Goal: Task Accomplishment & Management: Use online tool/utility

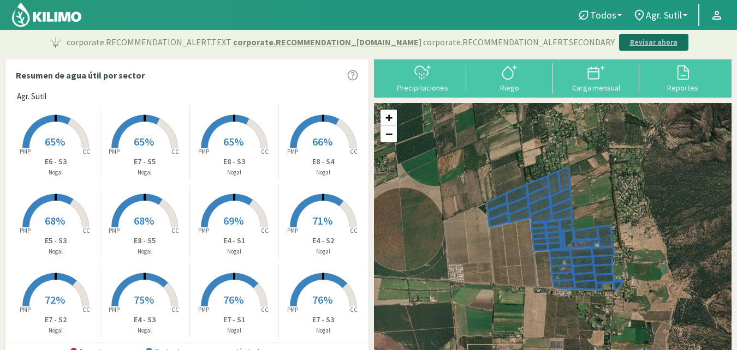
click at [639, 40] on p "Revisar ahora" at bounding box center [653, 42] width 47 height 11
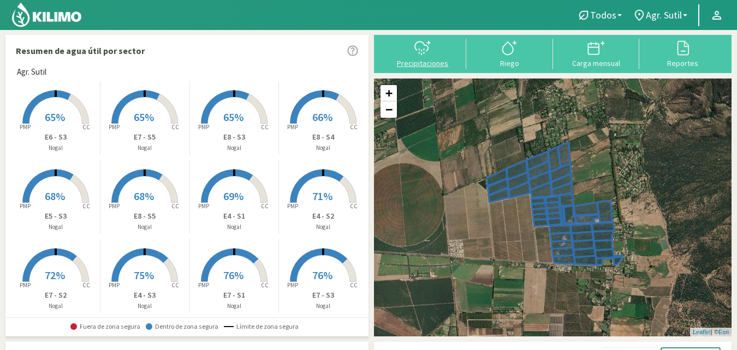
click at [422, 64] on div "Precipitaciones" at bounding box center [423, 64] width 80 height 8
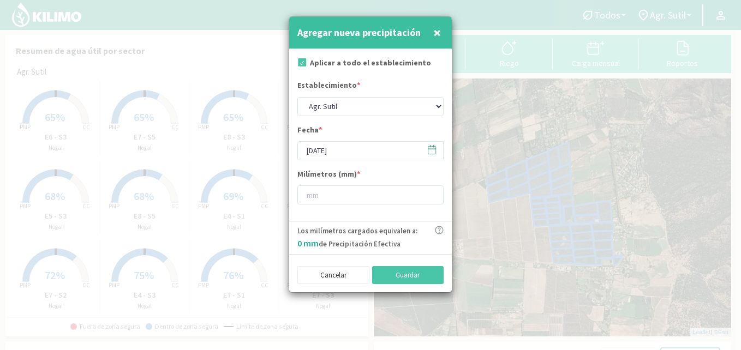
click at [435, 150] on icon at bounding box center [432, 150] width 10 height 10
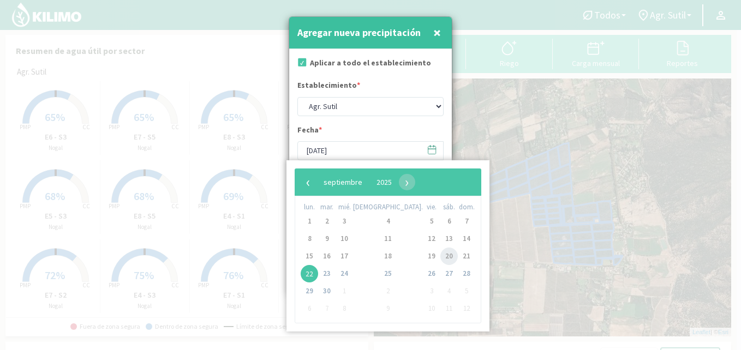
click at [441, 257] on span "20" at bounding box center [449, 256] width 17 height 17
type input "[DATE]"
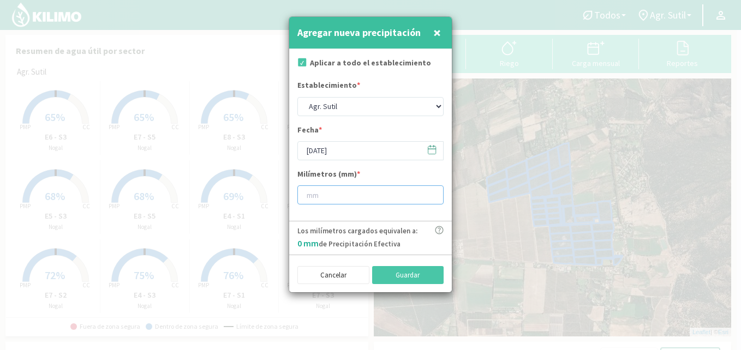
click at [325, 190] on input "number" at bounding box center [371, 195] width 146 height 19
type input "0.5"
click at [422, 274] on button "Guardar" at bounding box center [408, 275] width 72 height 19
type input "[DATE]"
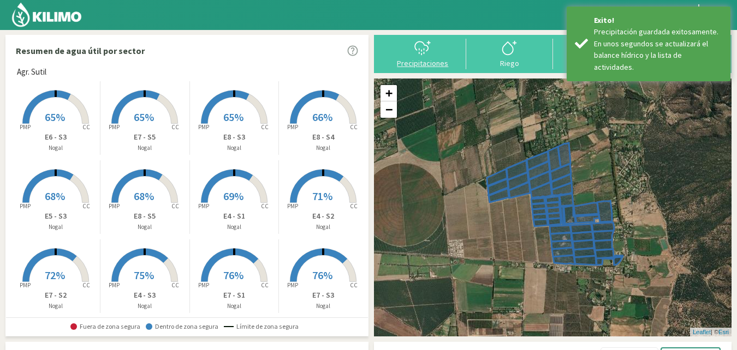
click at [419, 66] on div "Precipitaciones" at bounding box center [423, 64] width 80 height 8
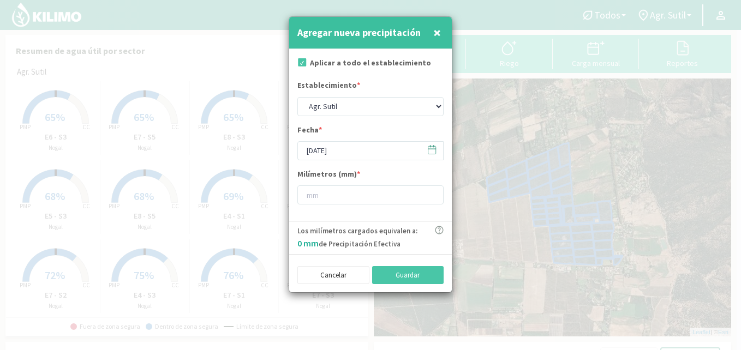
click at [432, 152] on icon at bounding box center [432, 150] width 10 height 10
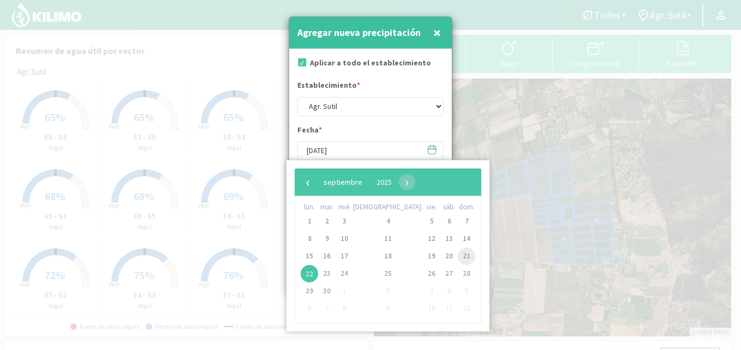
click at [458, 255] on span "21" at bounding box center [466, 256] width 17 height 17
type input "[DATE]"
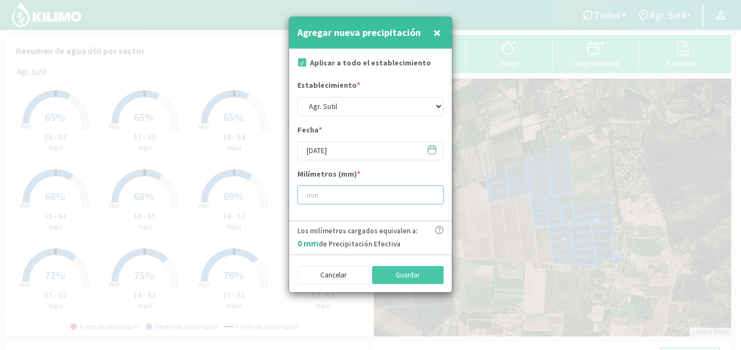
click at [340, 194] on input "number" at bounding box center [371, 195] width 146 height 19
type input "8"
type input "9"
click at [397, 275] on button "Guardar" at bounding box center [408, 275] width 72 height 19
type input "[DATE]"
